Goal: Find specific page/section: Find specific page/section

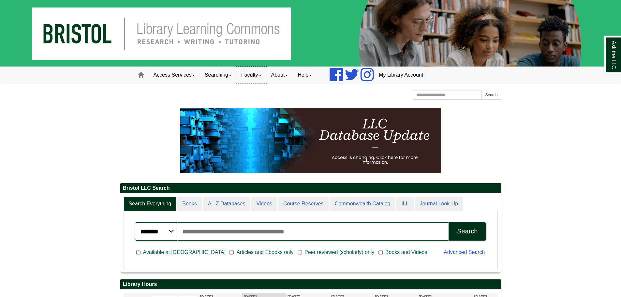
click at [261, 74] on link "Faculty" at bounding box center [251, 75] width 30 height 16
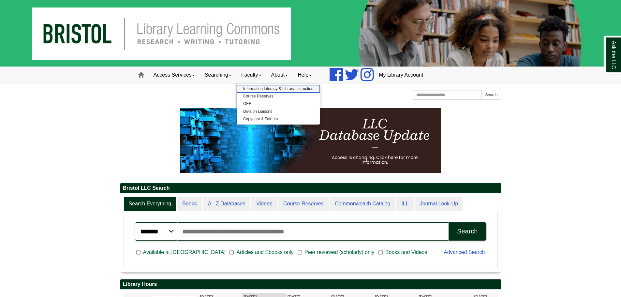
click at [262, 88] on link "Information Literacy & Library Instruction" at bounding box center [278, 88] width 83 height 7
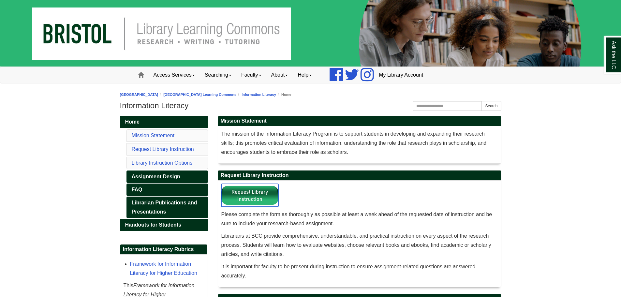
click at [259, 193] on img at bounding box center [249, 195] width 57 height 23
click at [269, 197] on img at bounding box center [249, 195] width 57 height 23
